Goal: Answer question/provide support

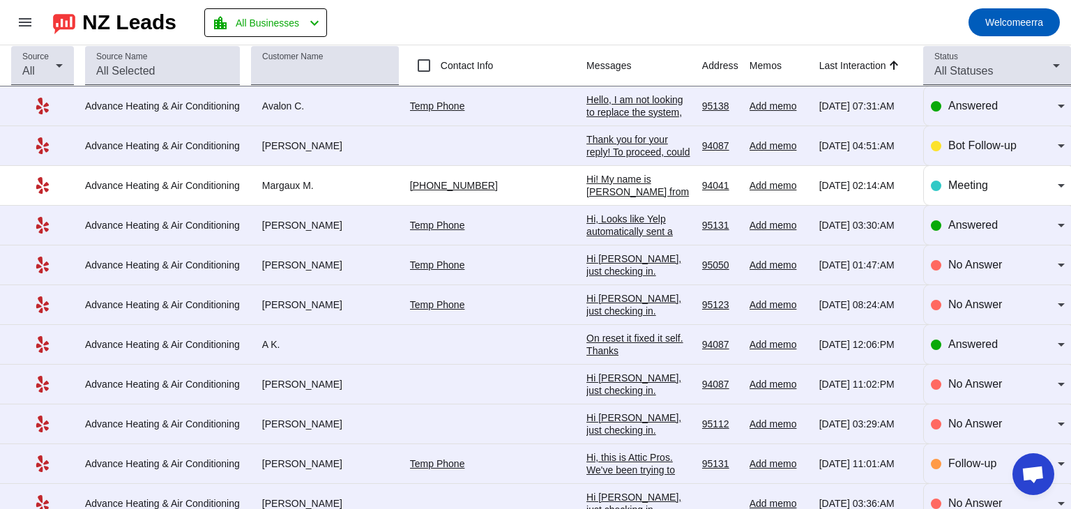
click at [586, 108] on div "Hello, I am not looking to replace the system, just fix the outdoor compressor,…" at bounding box center [638, 137] width 105 height 88
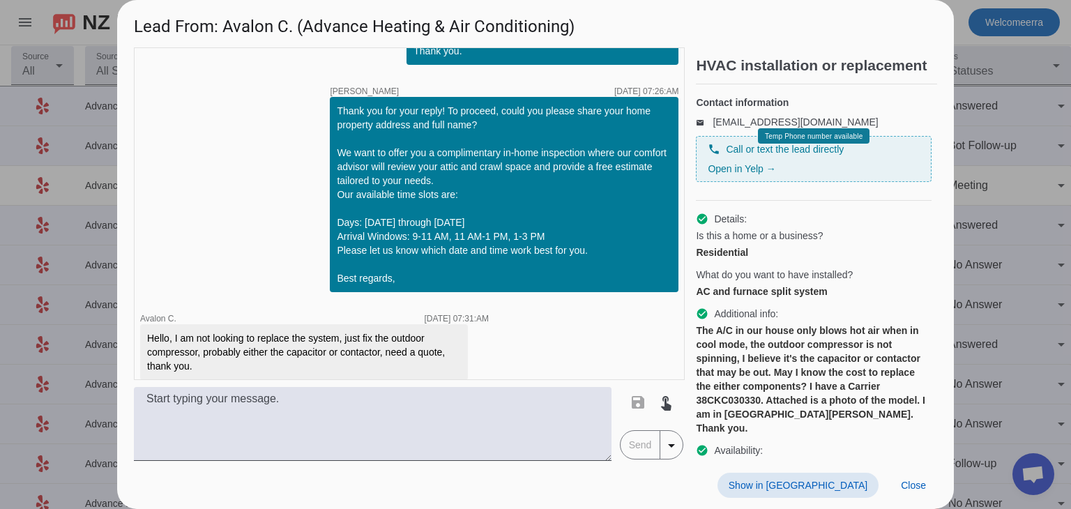
scroll to position [257, 0]
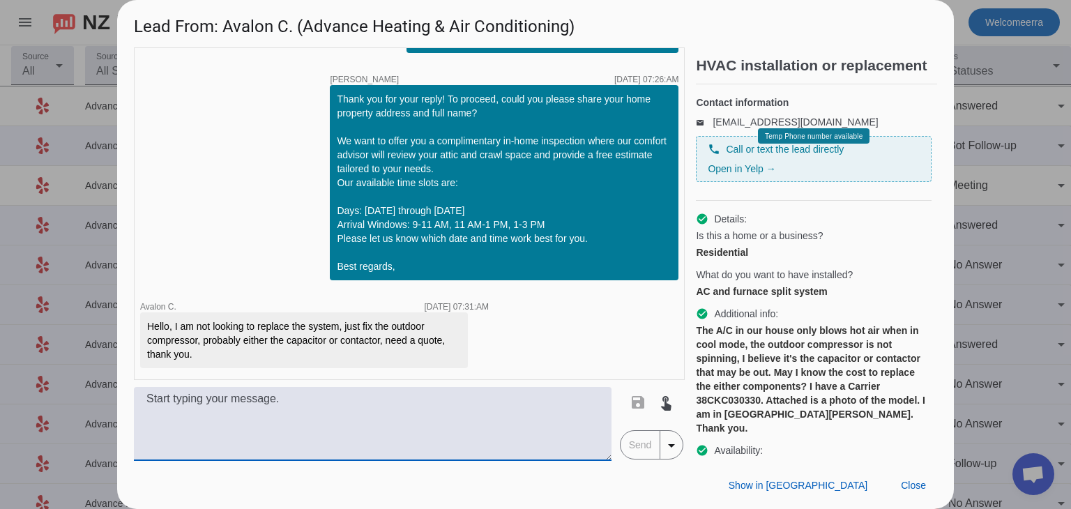
click at [429, 414] on textarea at bounding box center [373, 424] width 478 height 74
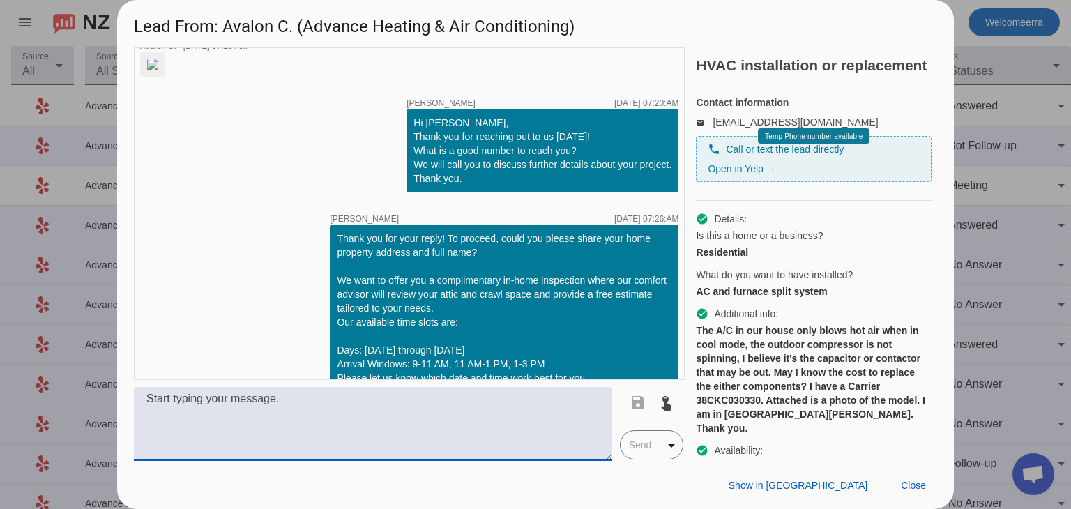
scroll to position [0, 0]
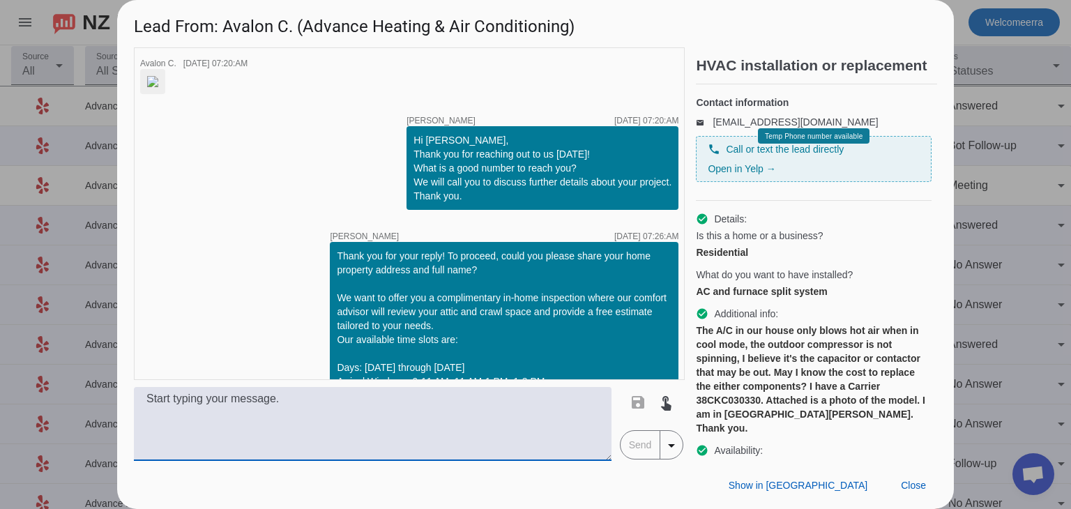
click at [158, 87] on img at bounding box center [152, 81] width 11 height 11
click at [1026, 224] on div at bounding box center [535, 254] width 1071 height 509
